Goal: Transaction & Acquisition: Purchase product/service

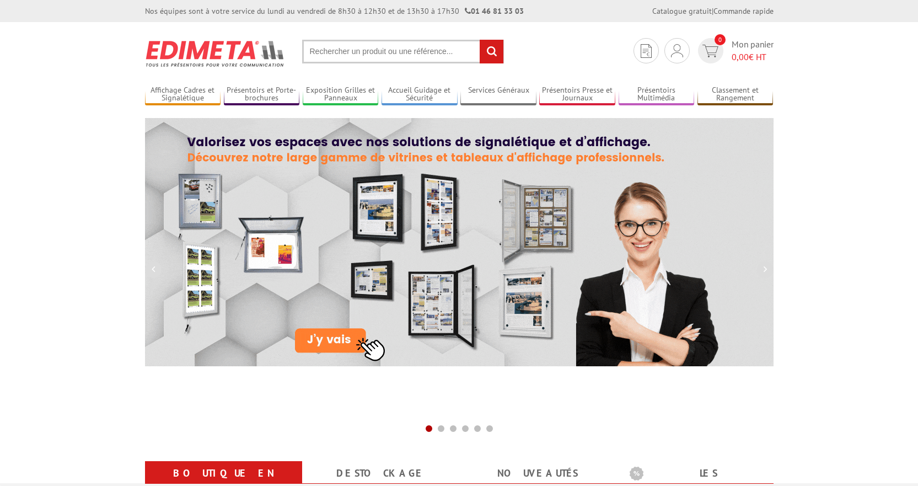
scroll to position [276, 0]
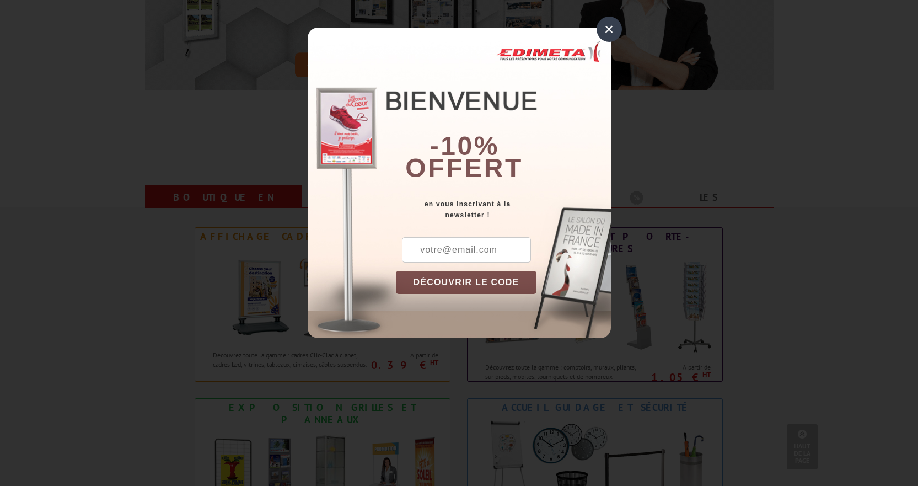
click at [608, 27] on div "×" at bounding box center [609, 29] width 25 height 25
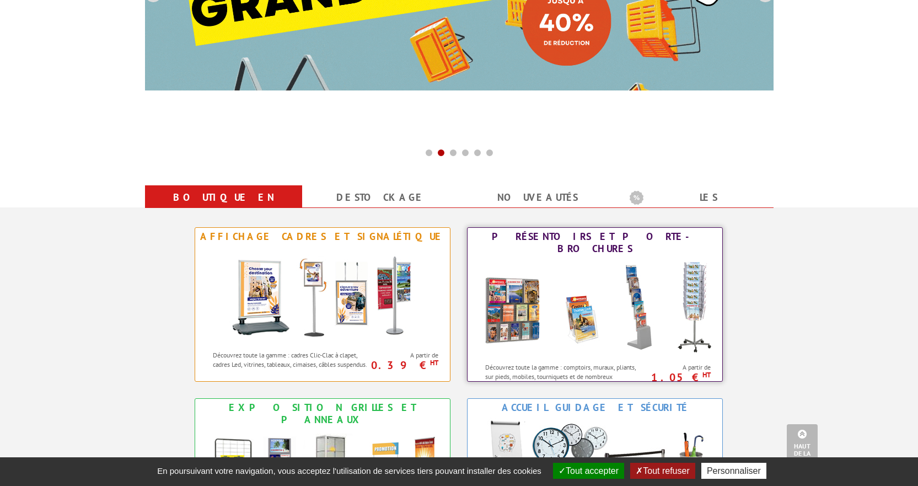
click at [632, 300] on img at bounding box center [595, 306] width 243 height 99
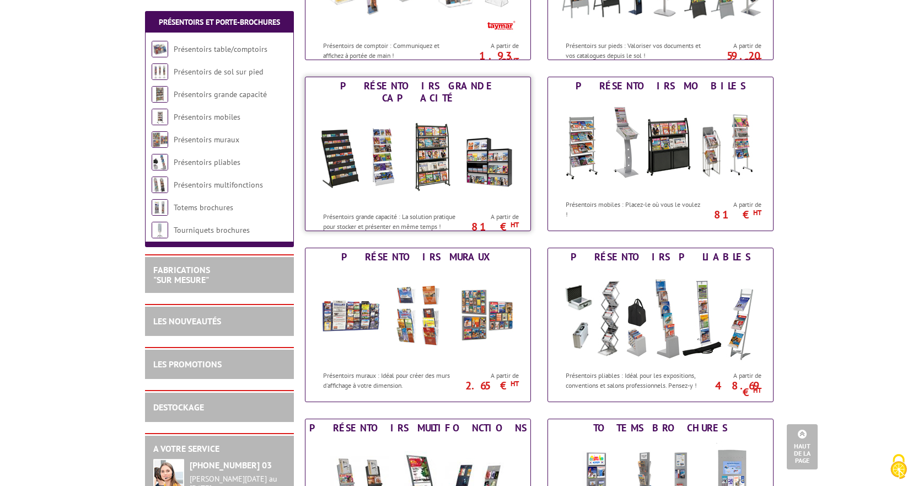
scroll to position [386, 0]
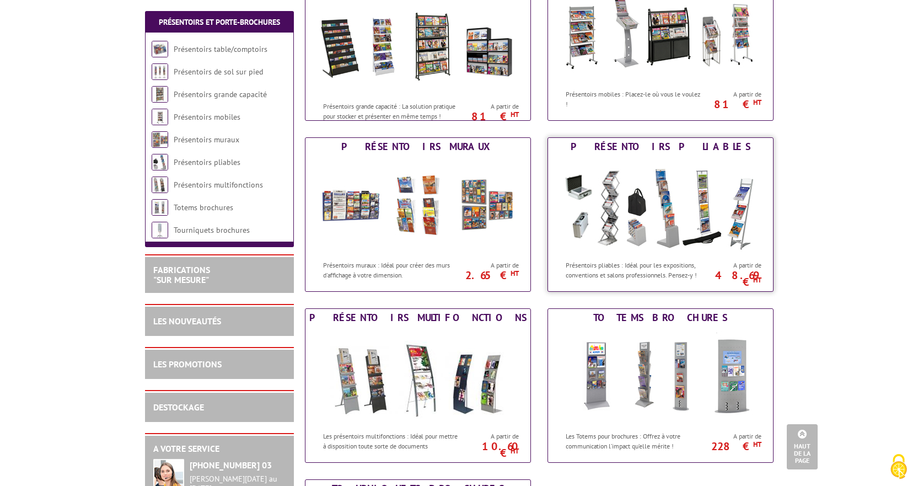
click at [671, 231] on img at bounding box center [660, 204] width 204 height 99
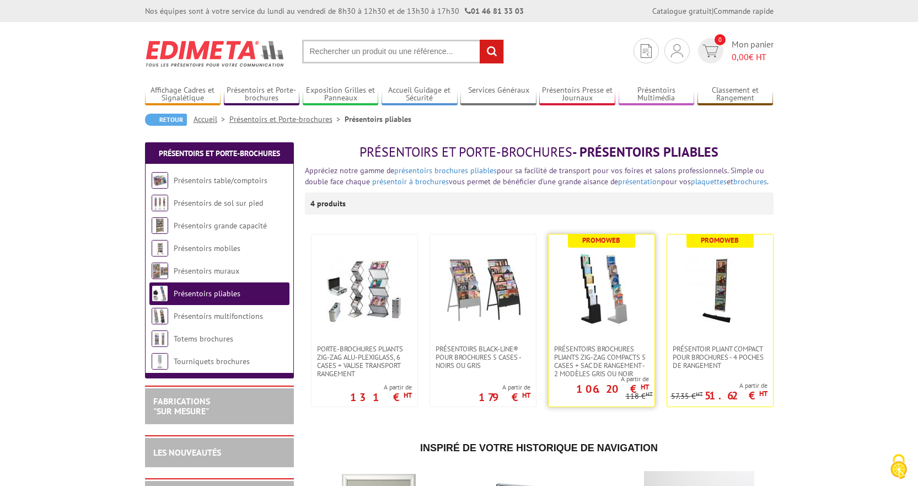
click at [619, 315] on img at bounding box center [601, 289] width 77 height 77
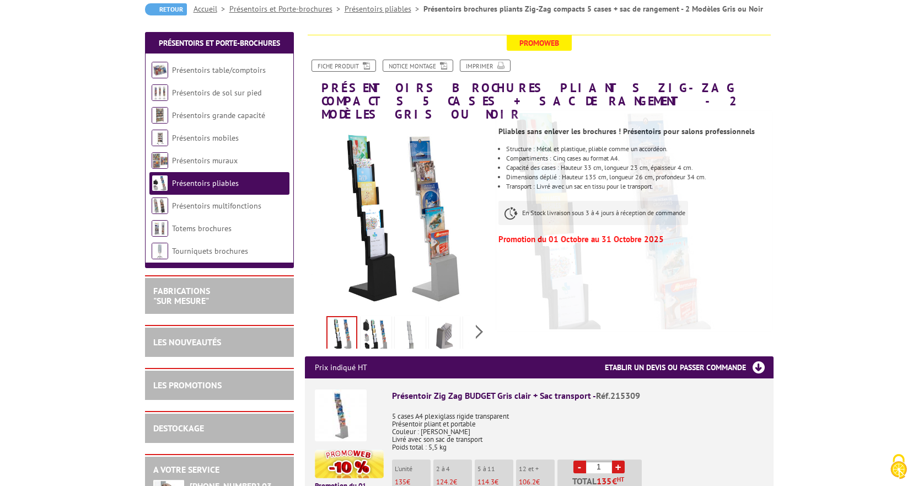
scroll to position [165, 0]
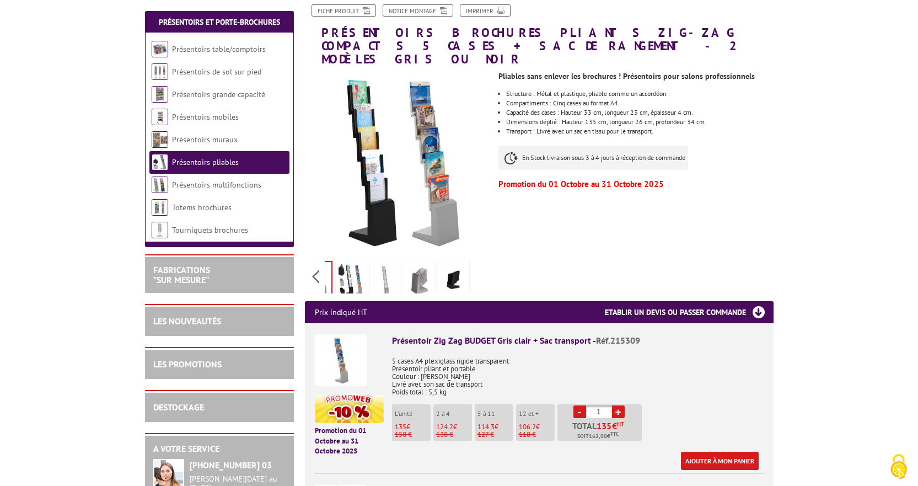
click at [476, 266] on div "Previous Next" at bounding box center [398, 276] width 186 height 39
click at [314, 263] on div "Previous Next" at bounding box center [398, 276] width 186 height 39
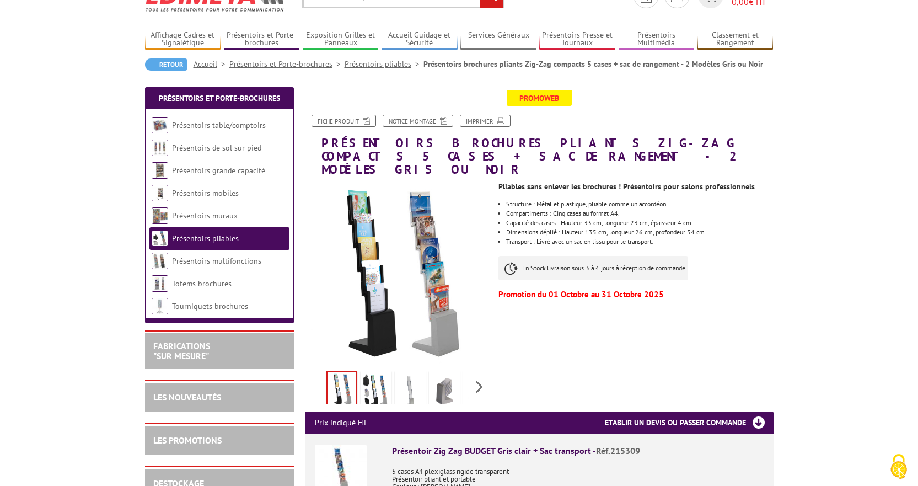
scroll to position [221, 0]
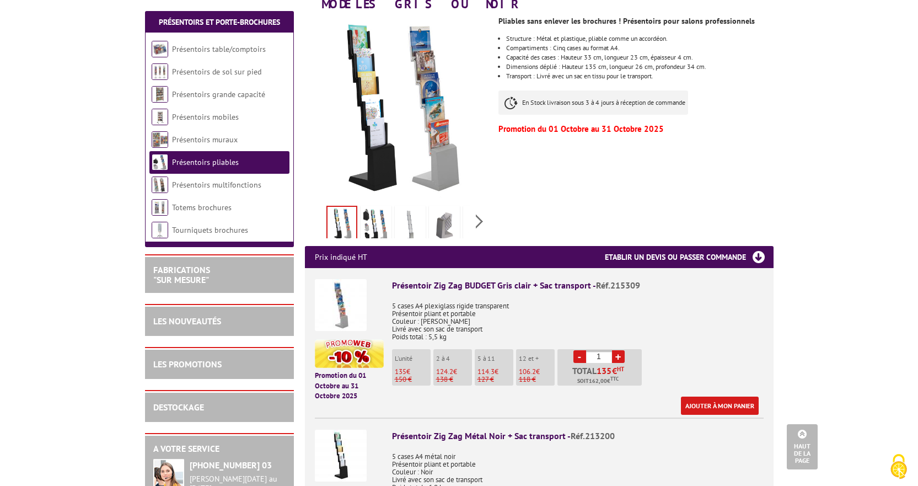
click at [499, 349] on li "5 à 11 114.3 € 127 €" at bounding box center [494, 367] width 39 height 36
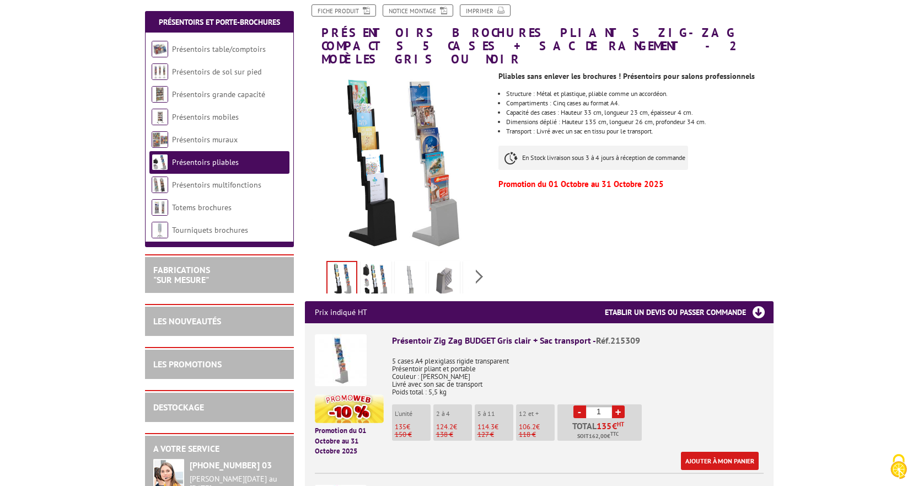
click at [373, 271] on img at bounding box center [376, 280] width 26 height 34
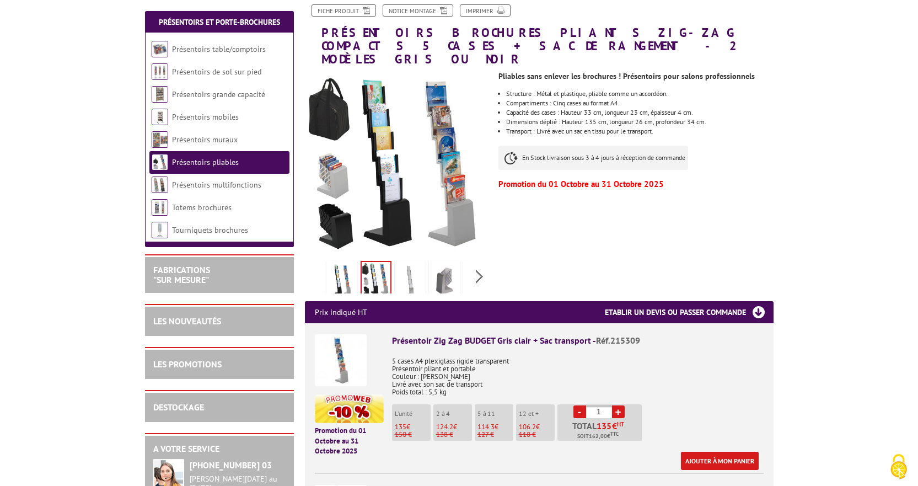
scroll to position [331, 0]
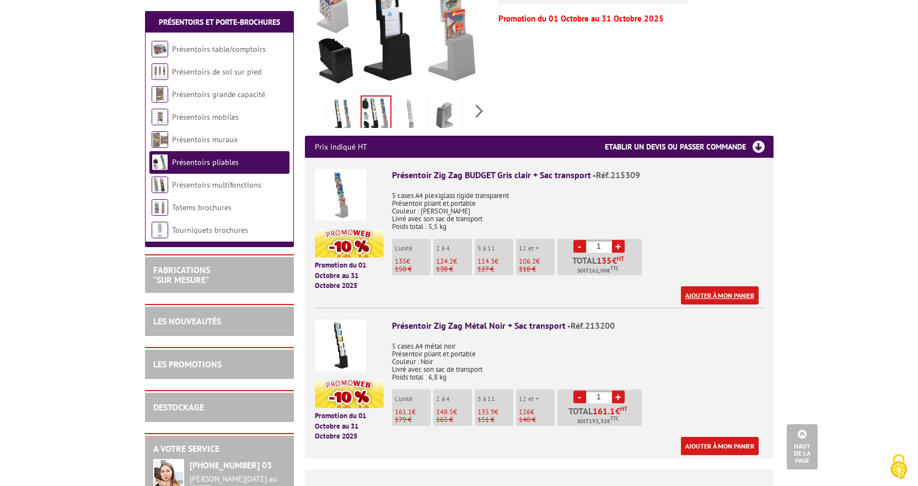
click at [706, 286] on link "Ajouter à mon panier" at bounding box center [720, 295] width 78 height 18
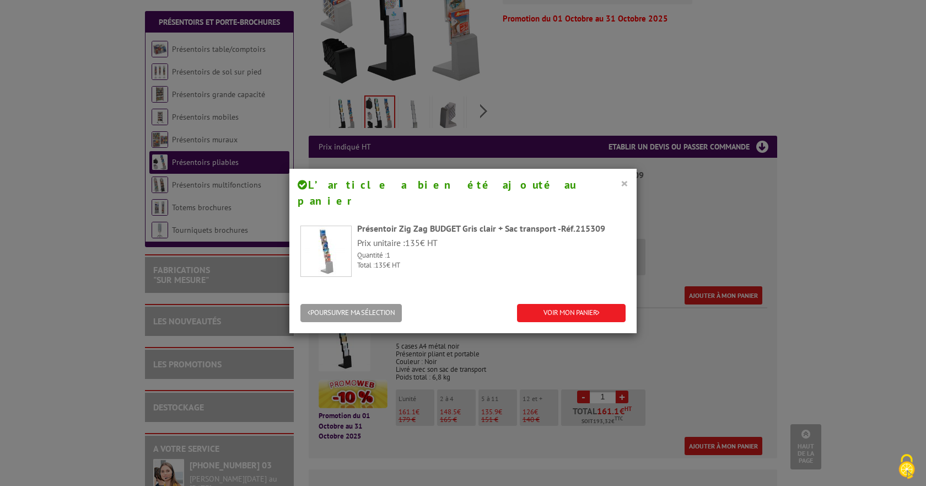
click at [621, 184] on button "×" at bounding box center [625, 183] width 8 height 14
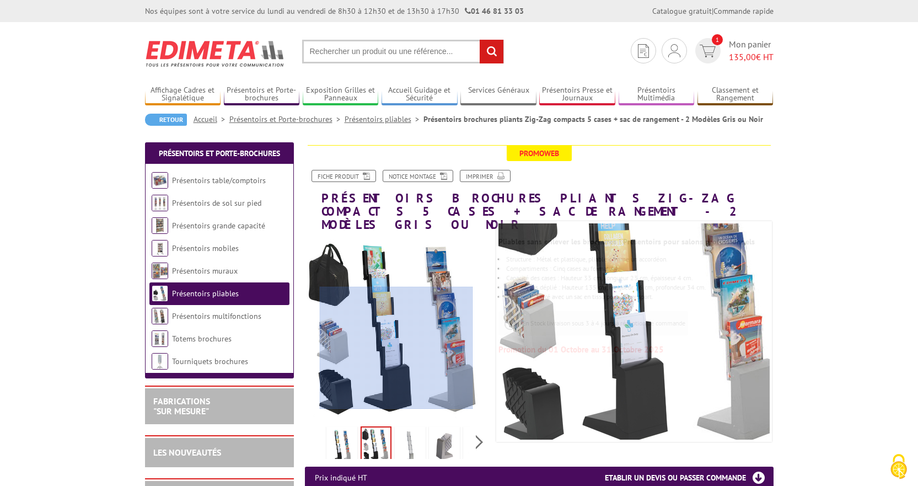
scroll to position [221, 0]
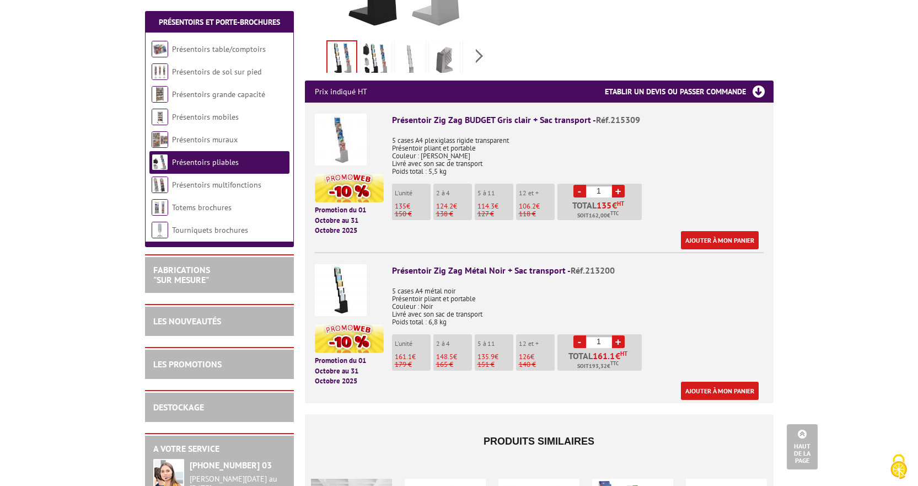
scroll to position [165, 0]
